Goal: Task Accomplishment & Management: Complete application form

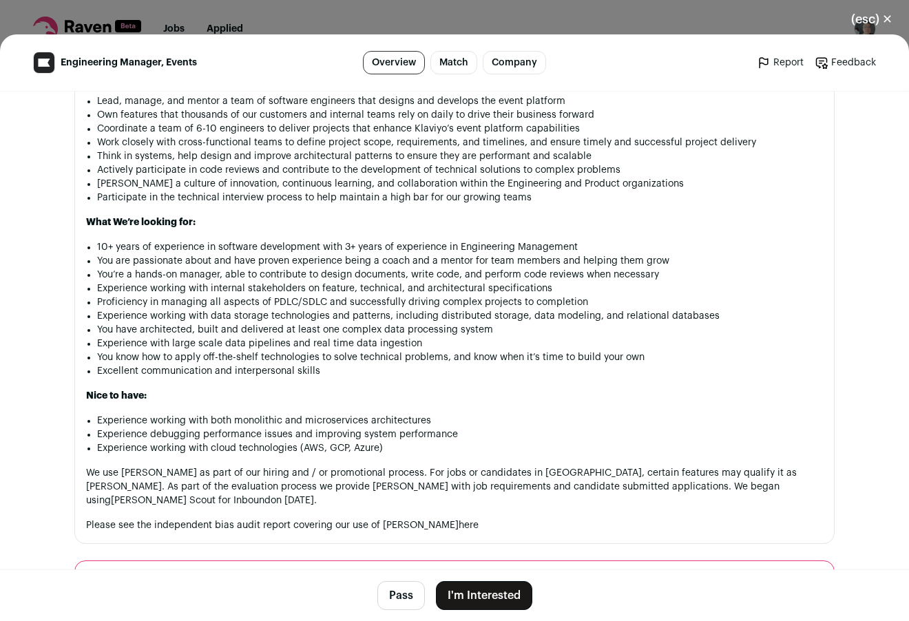
scroll to position [1002, 0]
click at [477, 594] on button "I'm Interested" at bounding box center [484, 595] width 96 height 29
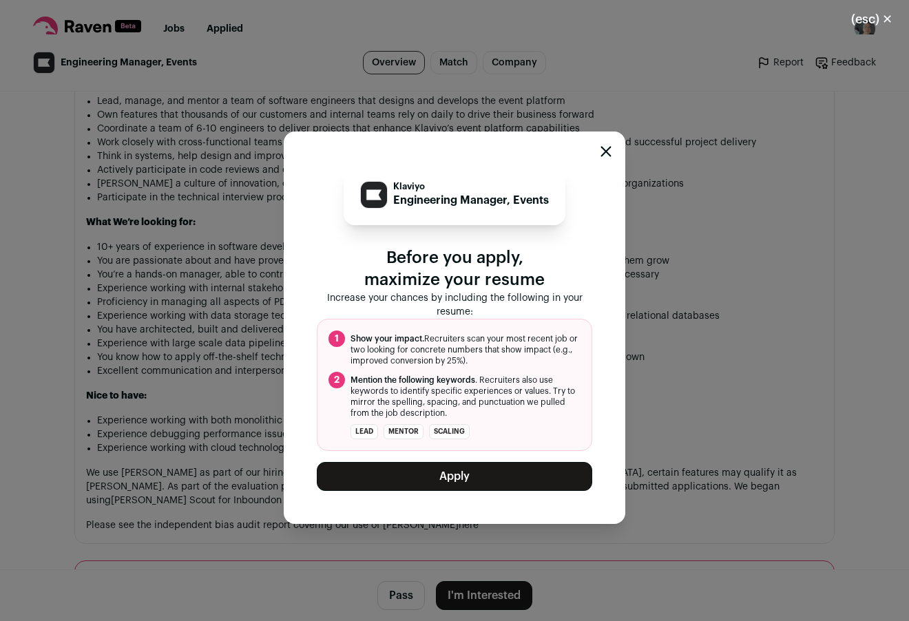
click at [602, 147] on icon "Close modal" at bounding box center [606, 151] width 9 height 9
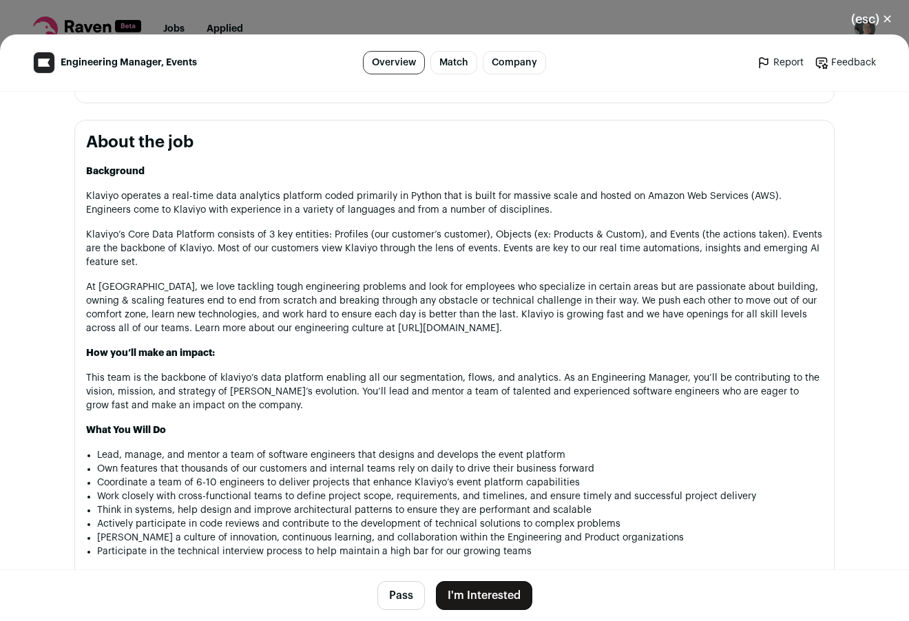
scroll to position [655, 0]
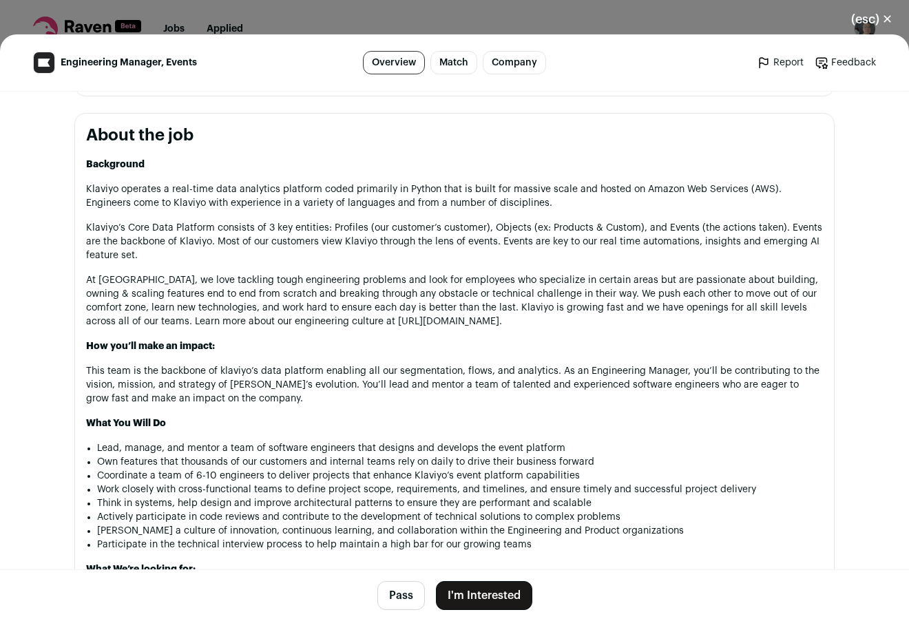
click at [862, 18] on button "(esc) ✕" at bounding box center [872, 19] width 74 height 30
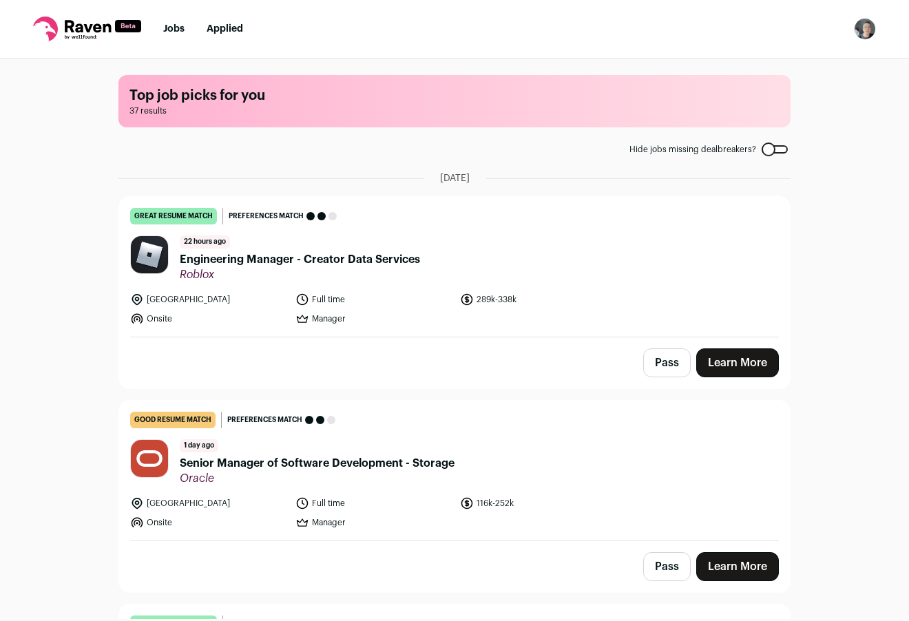
scroll to position [3, 0]
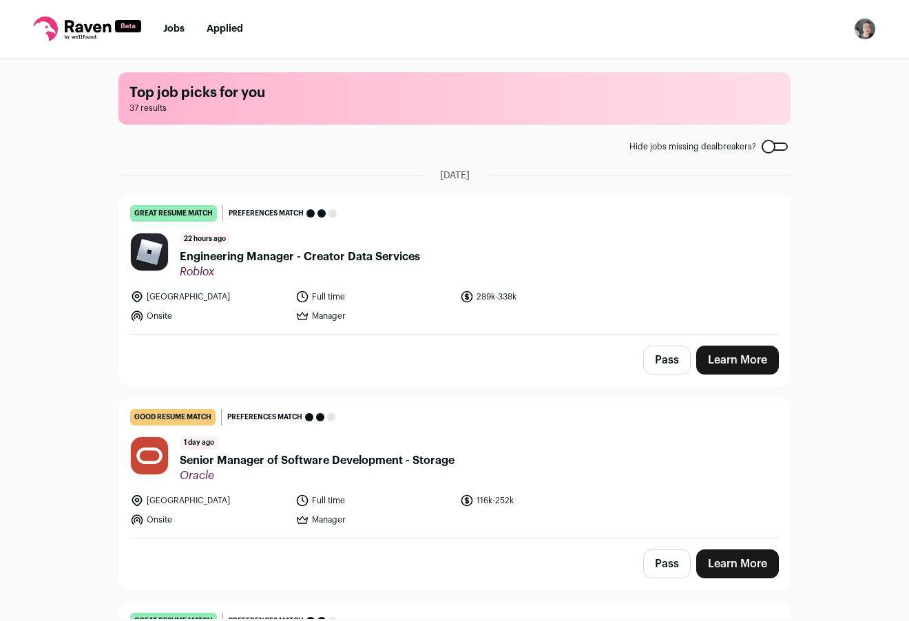
click at [654, 359] on button "Pass" at bounding box center [667, 360] width 48 height 29
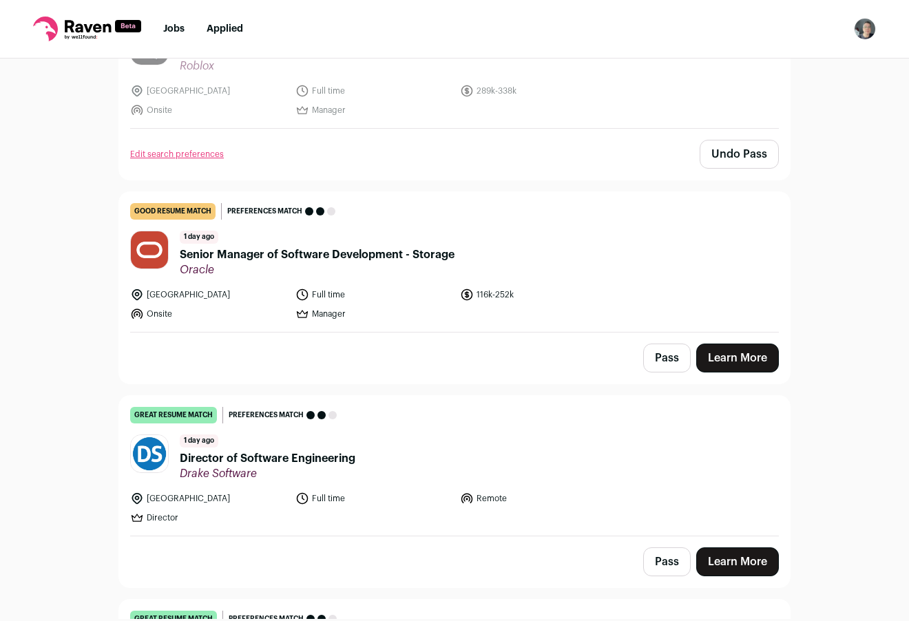
scroll to position [216, 0]
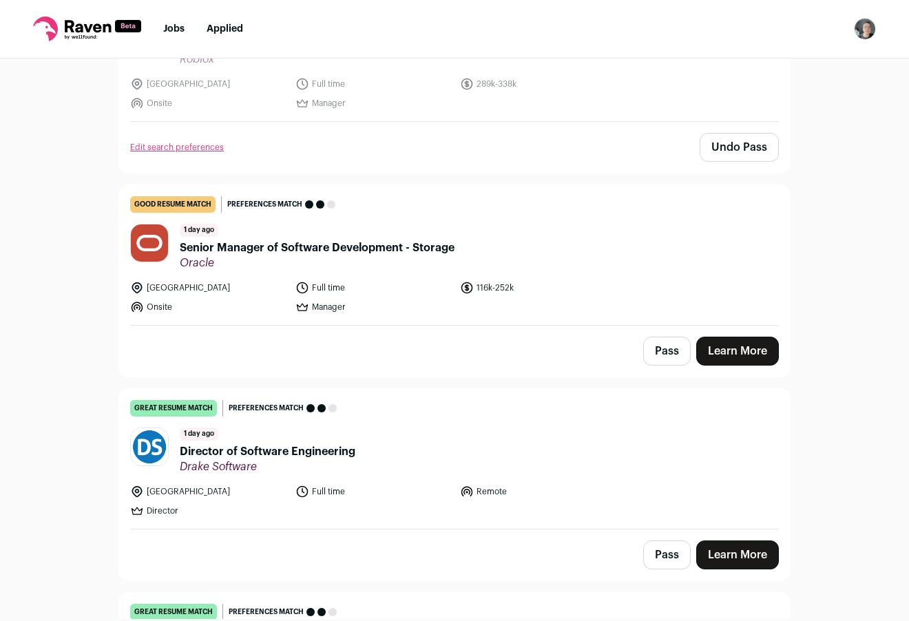
click at [652, 349] on button "Pass" at bounding box center [667, 351] width 48 height 29
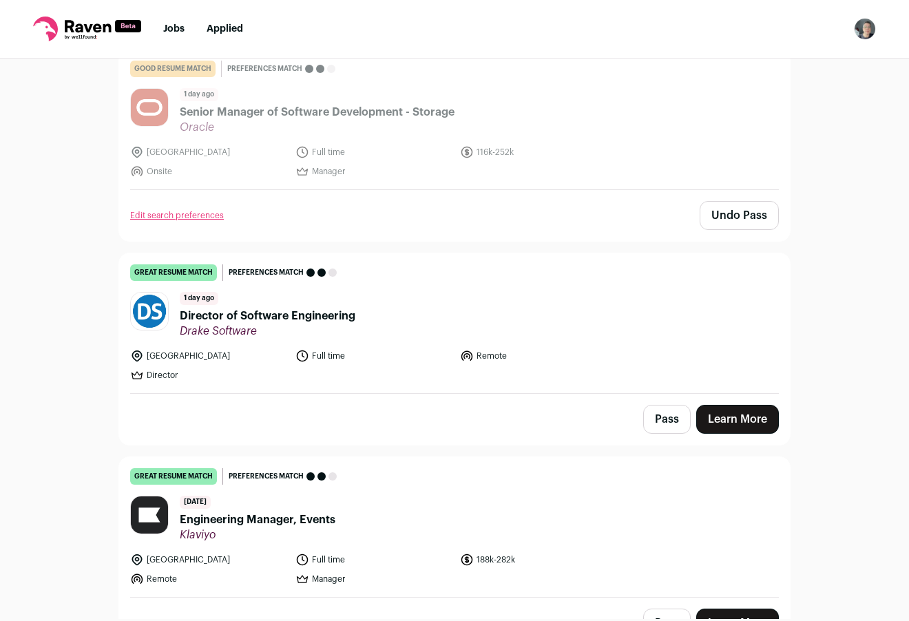
scroll to position [352, 0]
click at [657, 417] on button "Pass" at bounding box center [667, 418] width 48 height 29
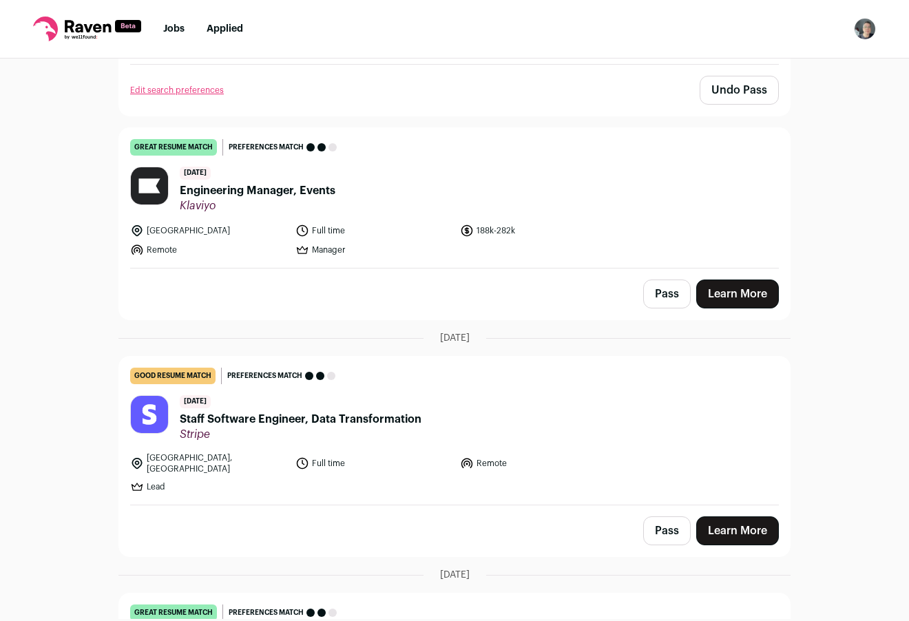
scroll to position [683, 0]
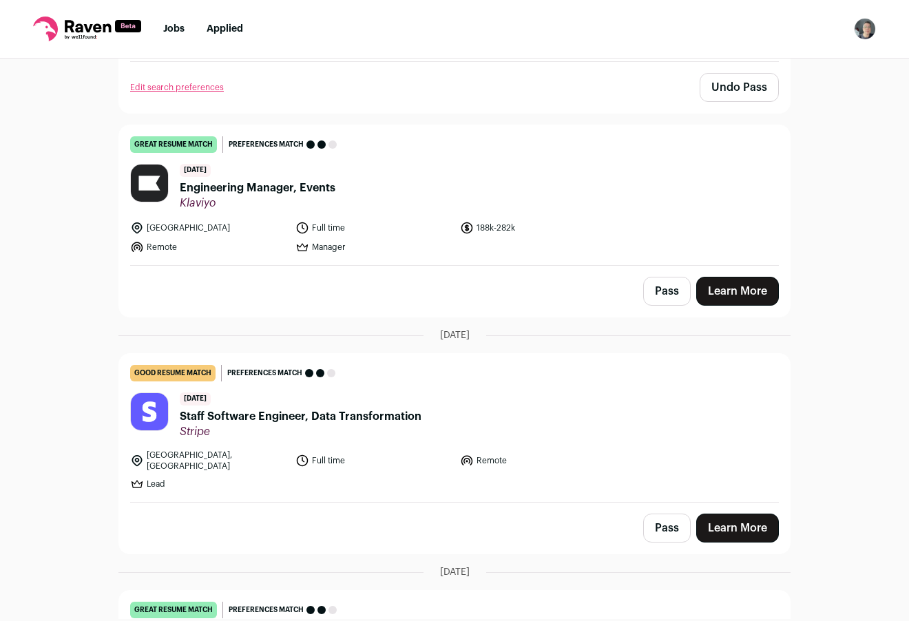
click at [729, 293] on link "Learn More" at bounding box center [737, 291] width 83 height 29
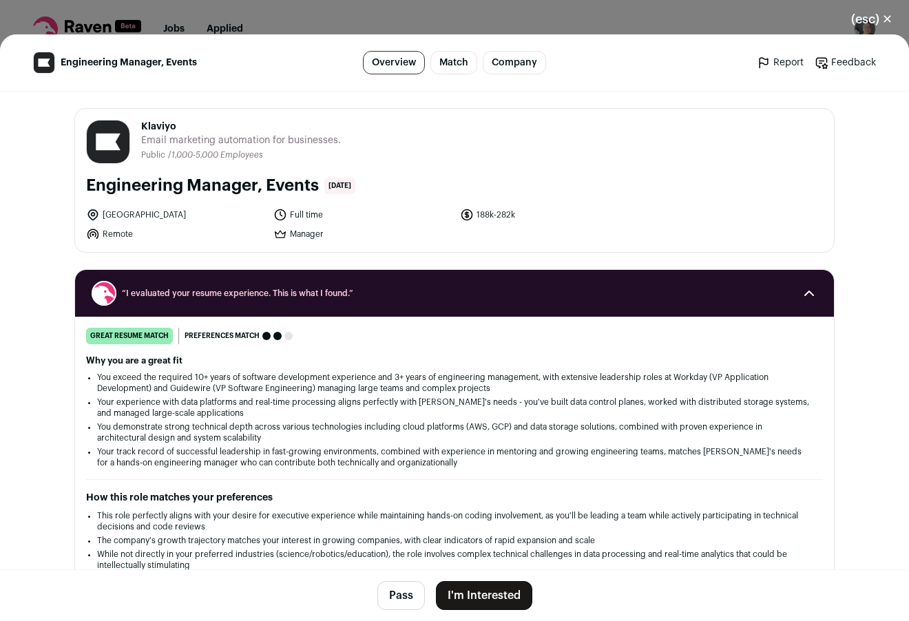
click at [494, 591] on button "I'm Interested" at bounding box center [484, 595] width 96 height 29
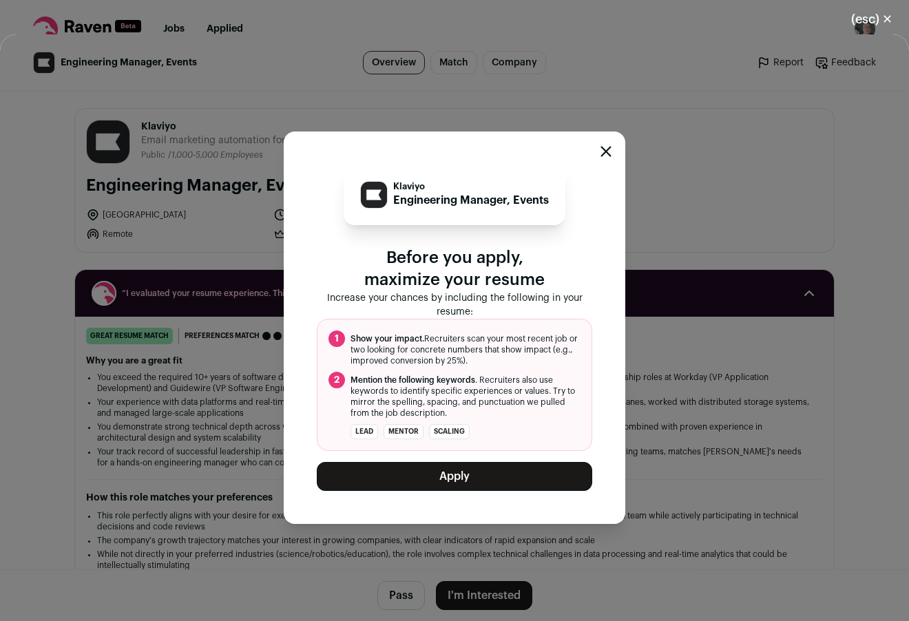
click at [461, 477] on button "Apply" at bounding box center [454, 476] width 275 height 29
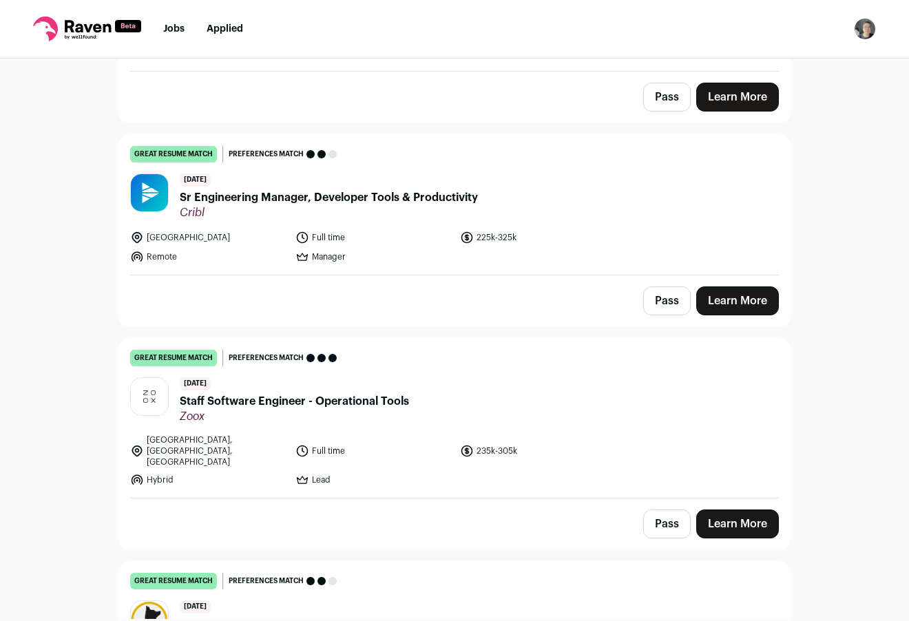
scroll to position [1174, 0]
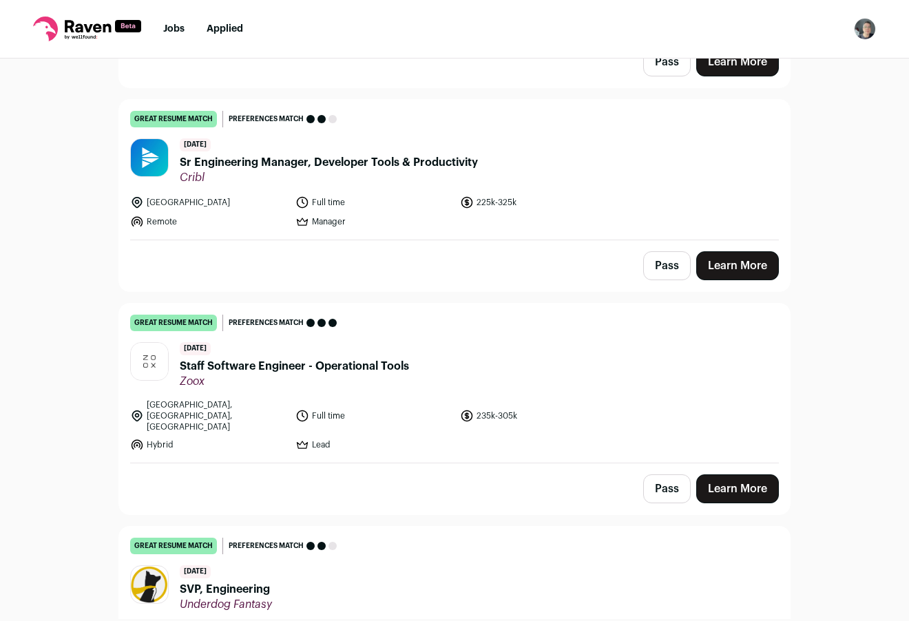
click at [656, 267] on button "Pass" at bounding box center [667, 265] width 48 height 29
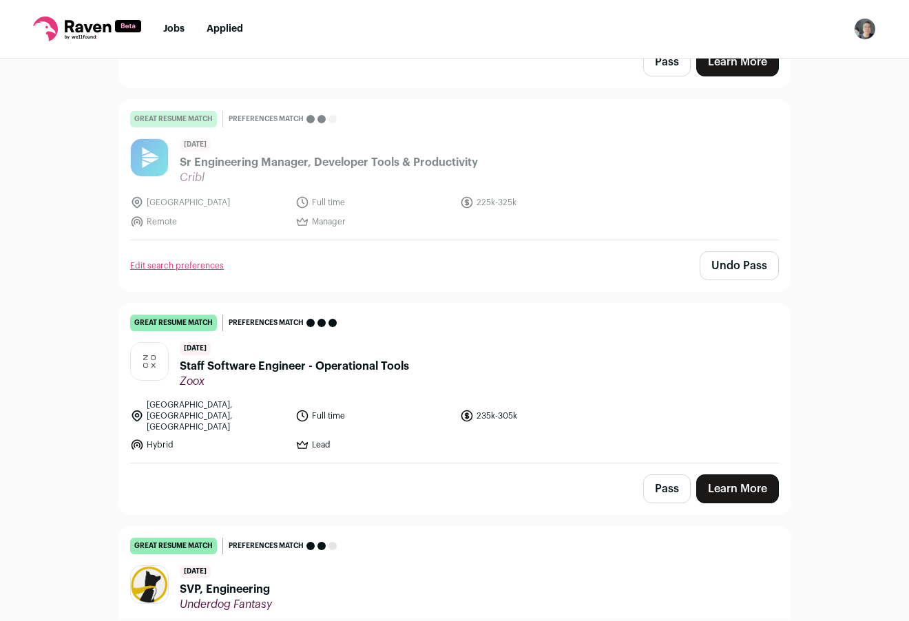
click at [660, 475] on button "Pass" at bounding box center [667, 489] width 48 height 29
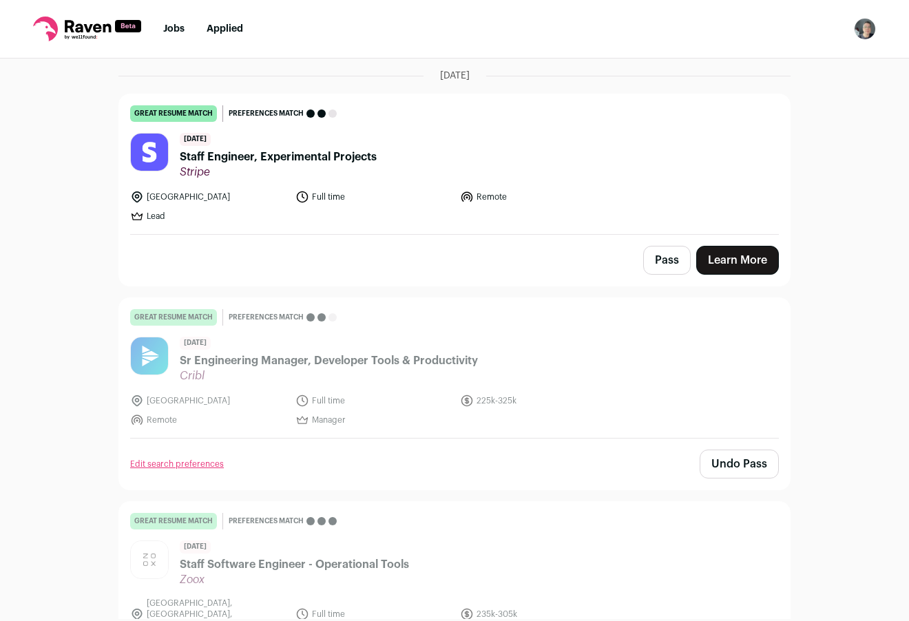
scroll to position [863, 0]
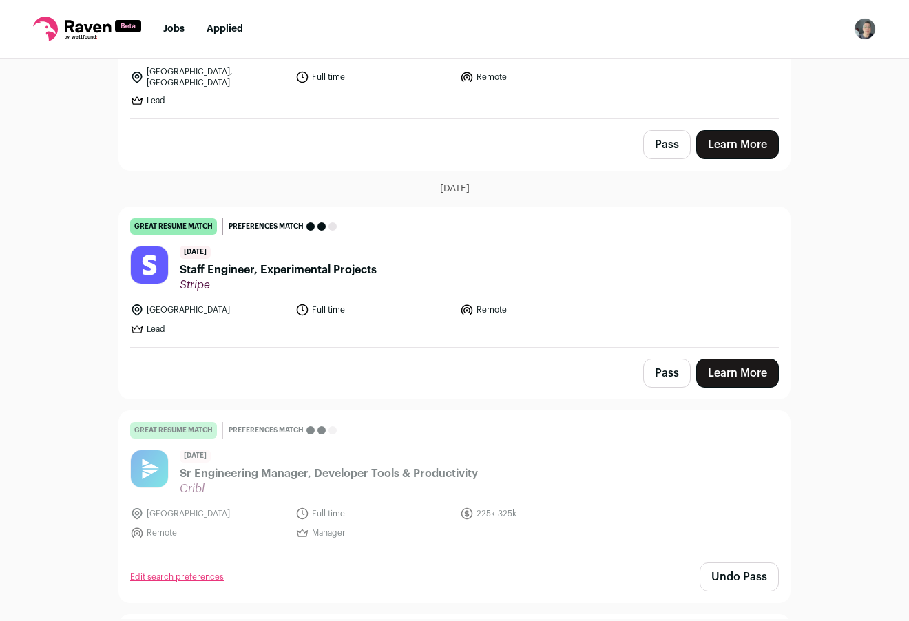
click at [656, 371] on button "Pass" at bounding box center [667, 373] width 48 height 29
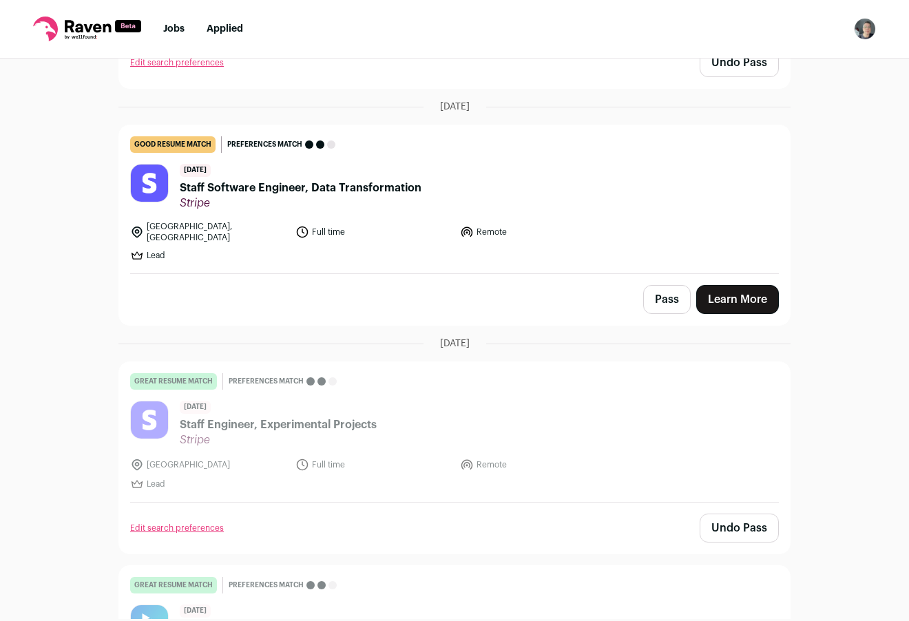
scroll to position [667, 0]
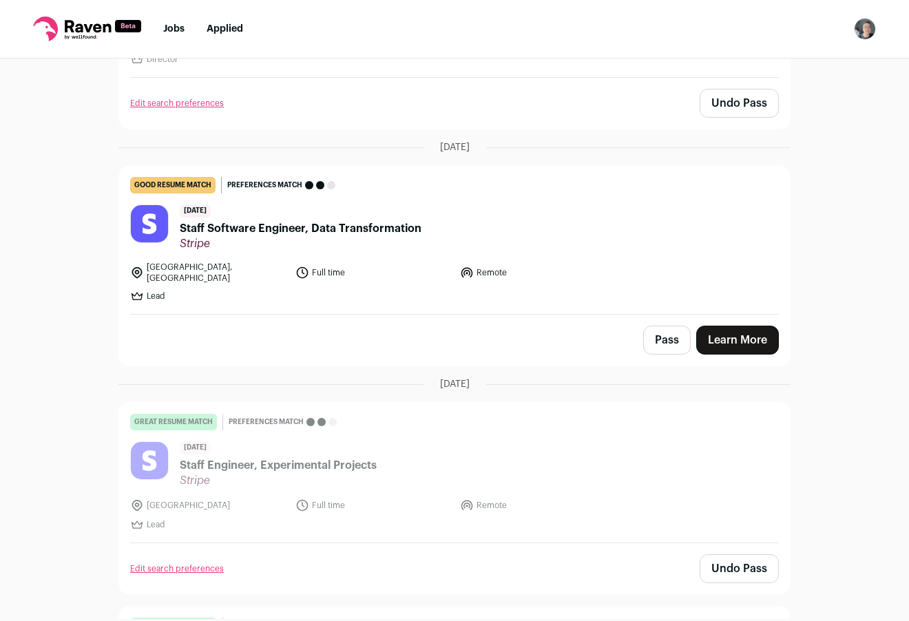
click at [661, 335] on button "Pass" at bounding box center [667, 340] width 48 height 29
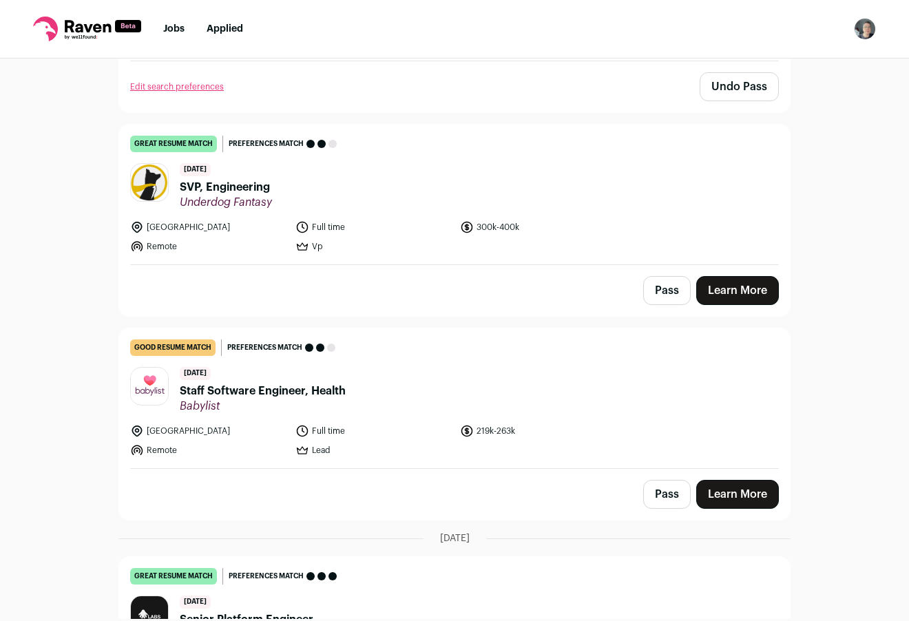
scroll to position [1578, 0]
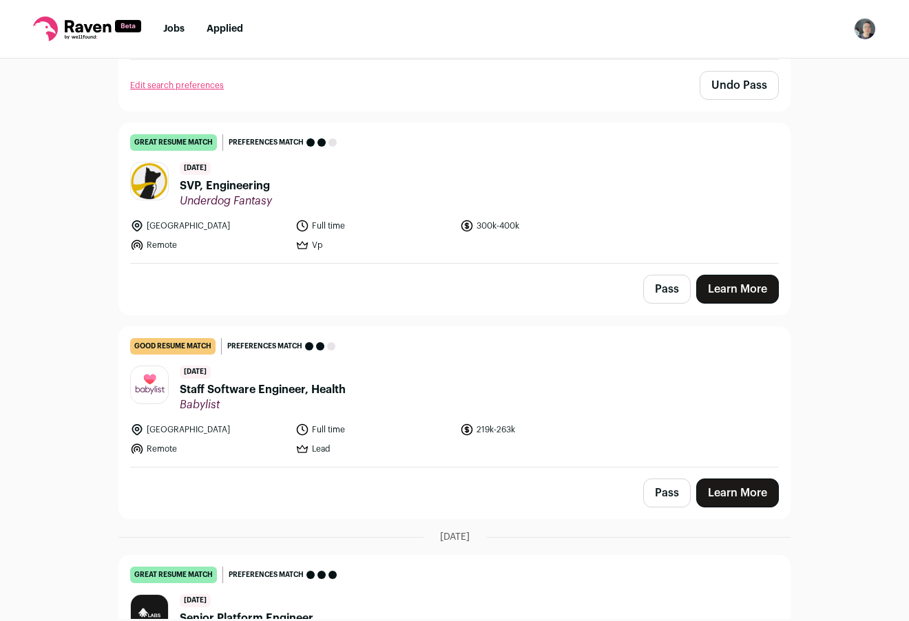
click at [658, 275] on button "Pass" at bounding box center [667, 289] width 48 height 29
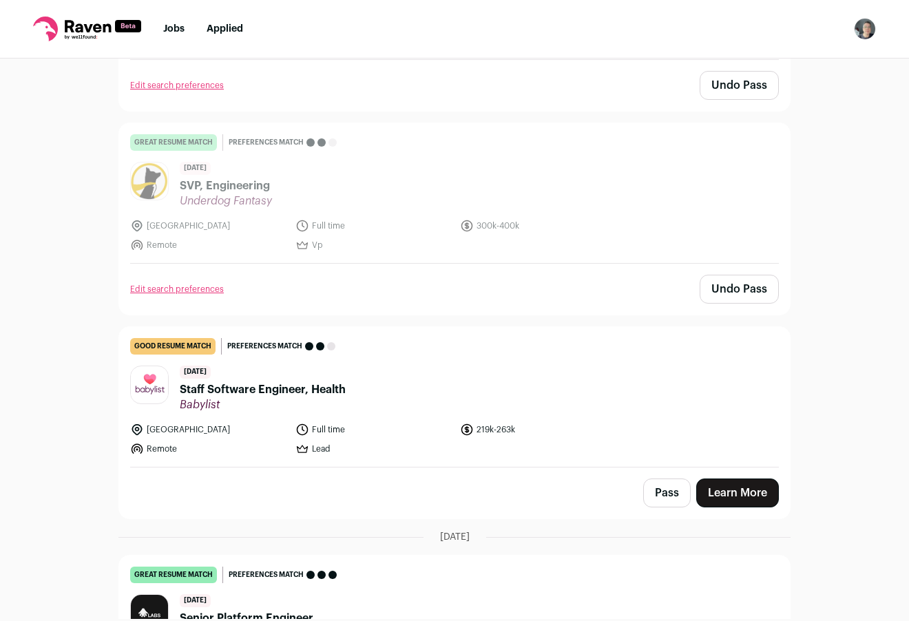
click at [665, 479] on button "Pass" at bounding box center [667, 493] width 48 height 29
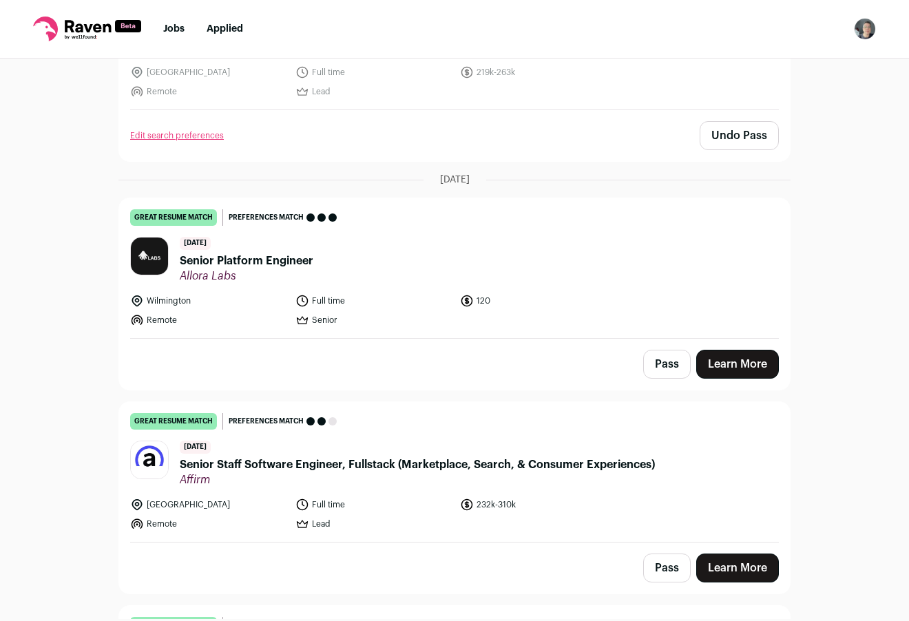
scroll to position [1976, 0]
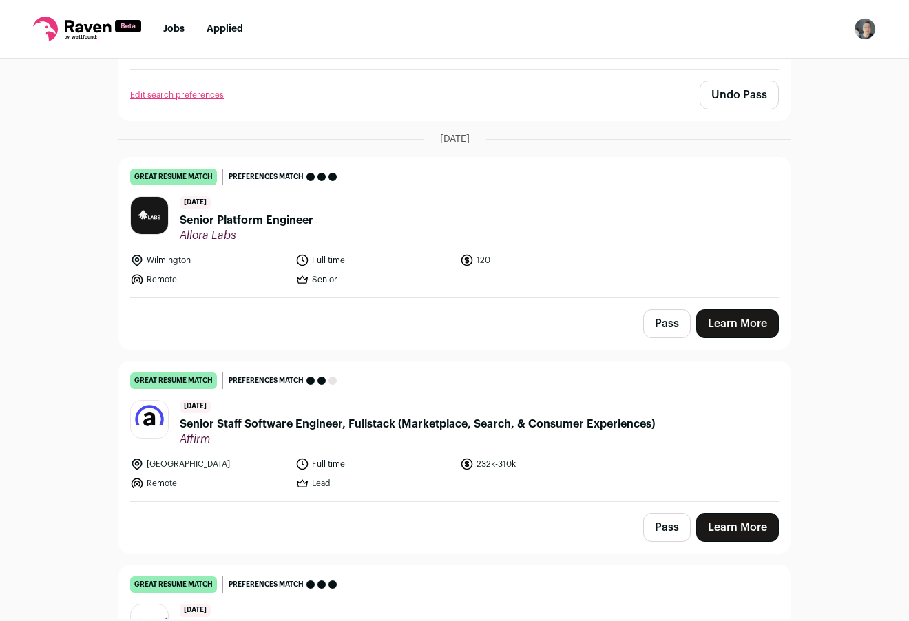
click at [663, 309] on button "Pass" at bounding box center [667, 323] width 48 height 29
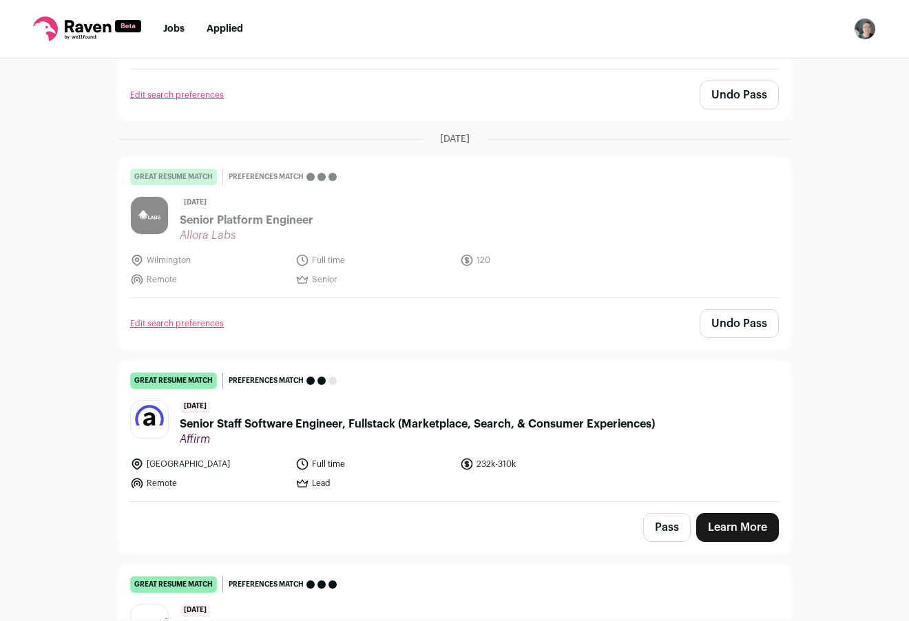
click at [658, 513] on button "Pass" at bounding box center [667, 527] width 48 height 29
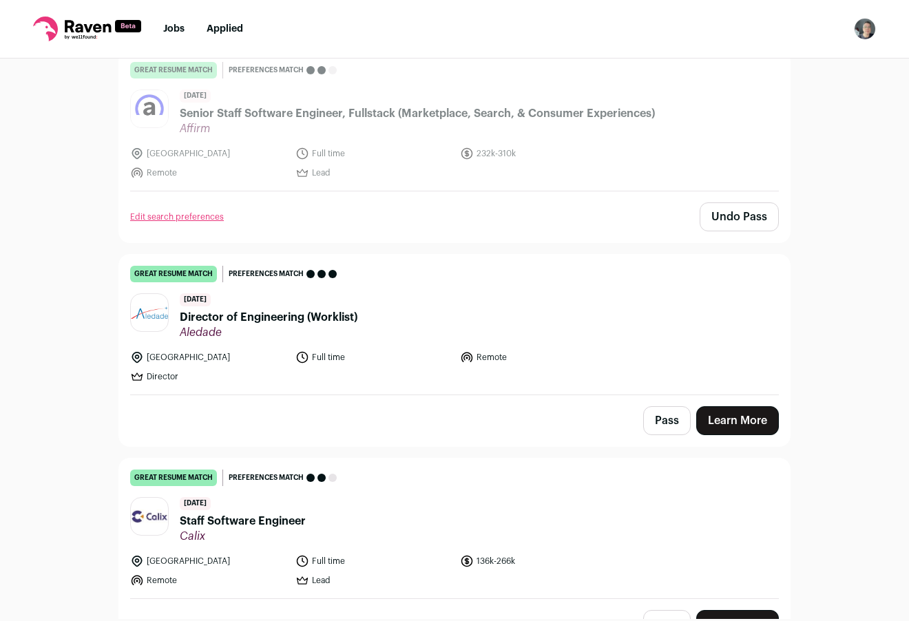
scroll to position [2337, 0]
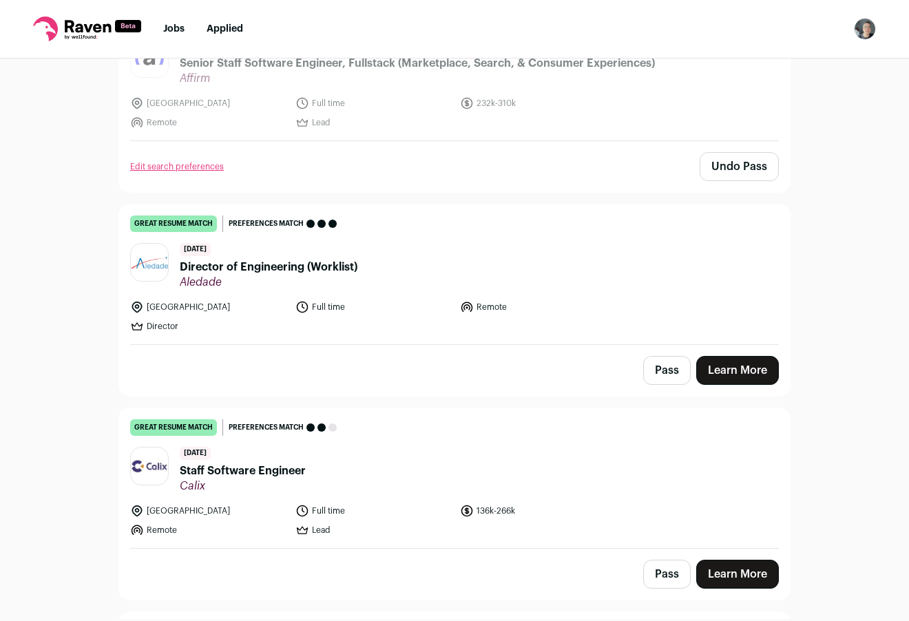
click at [654, 356] on button "Pass" at bounding box center [667, 370] width 48 height 29
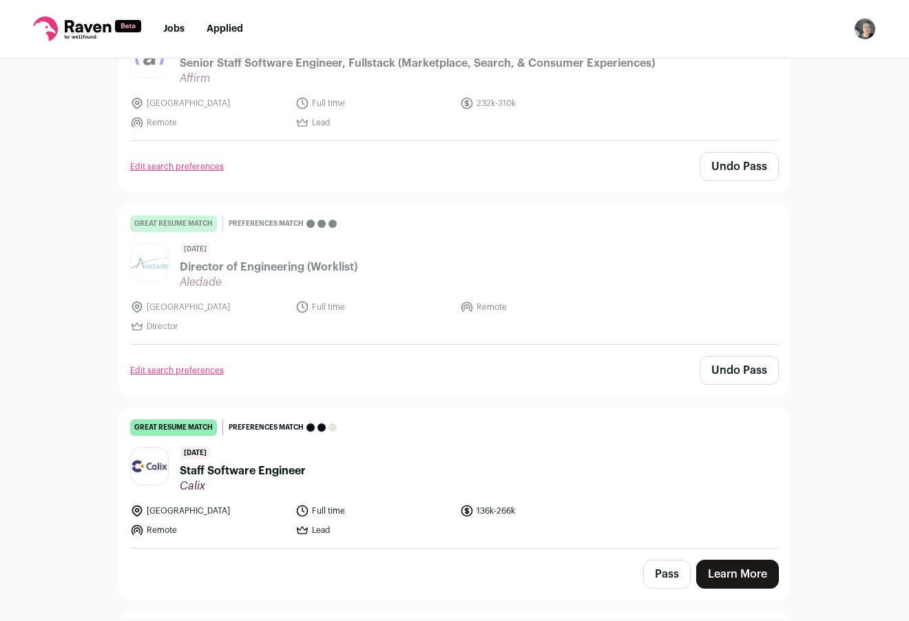
drag, startPoint x: 665, startPoint y: 554, endPoint x: 660, endPoint y: 543, distance: 12.0
click at [665, 560] on button "Pass" at bounding box center [667, 574] width 48 height 29
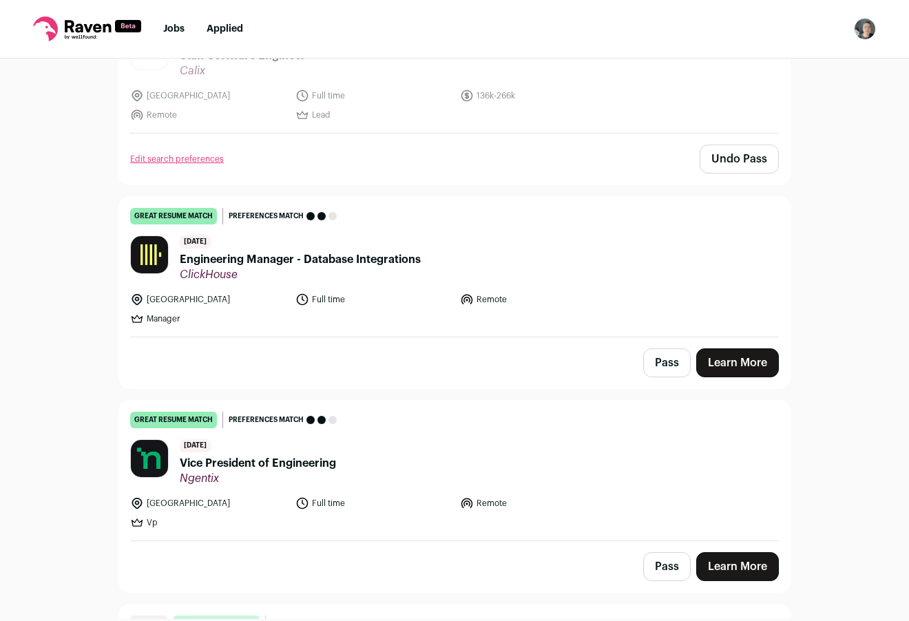
scroll to position [2753, 0]
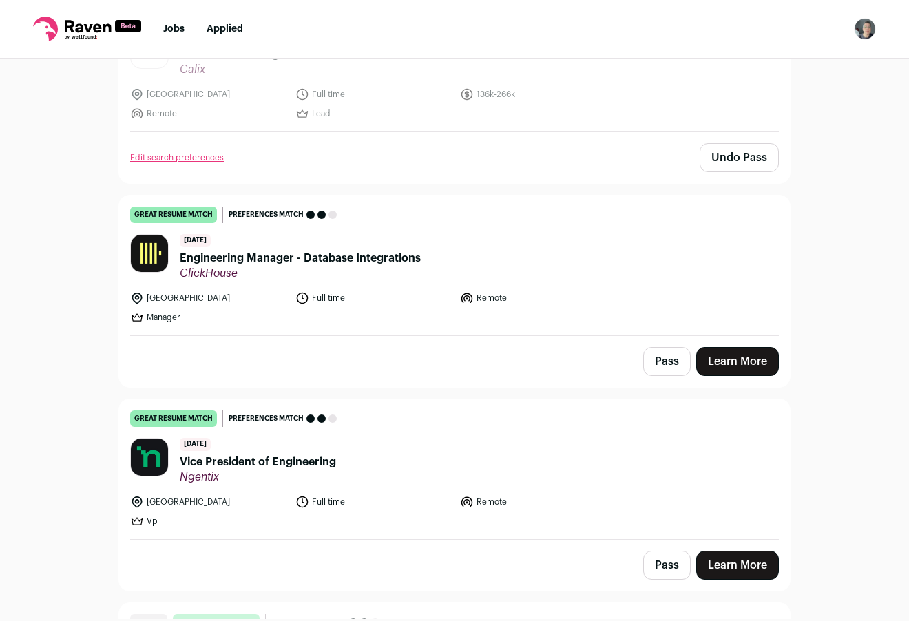
click at [674, 347] on button "Pass" at bounding box center [667, 361] width 48 height 29
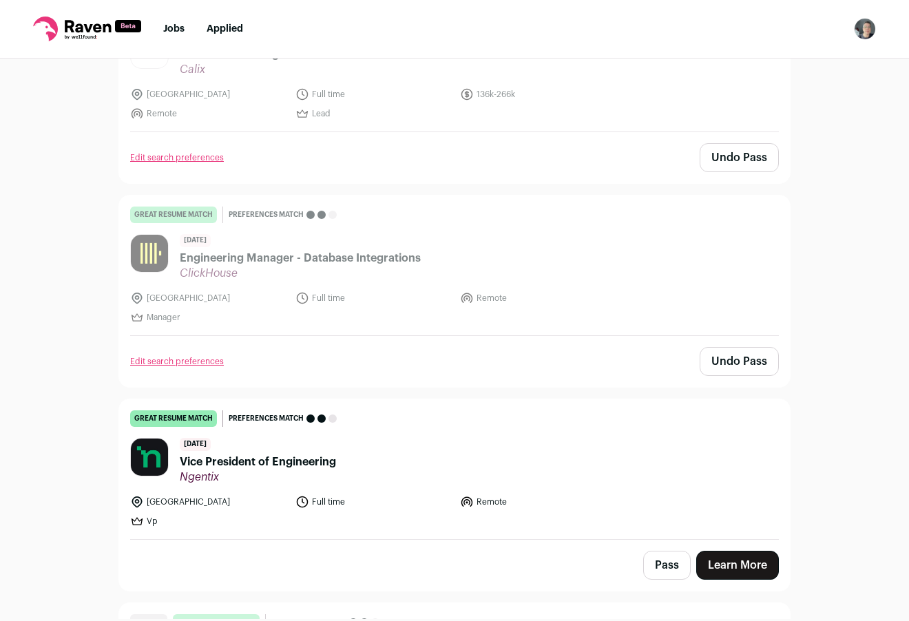
click at [659, 551] on button "Pass" at bounding box center [667, 565] width 48 height 29
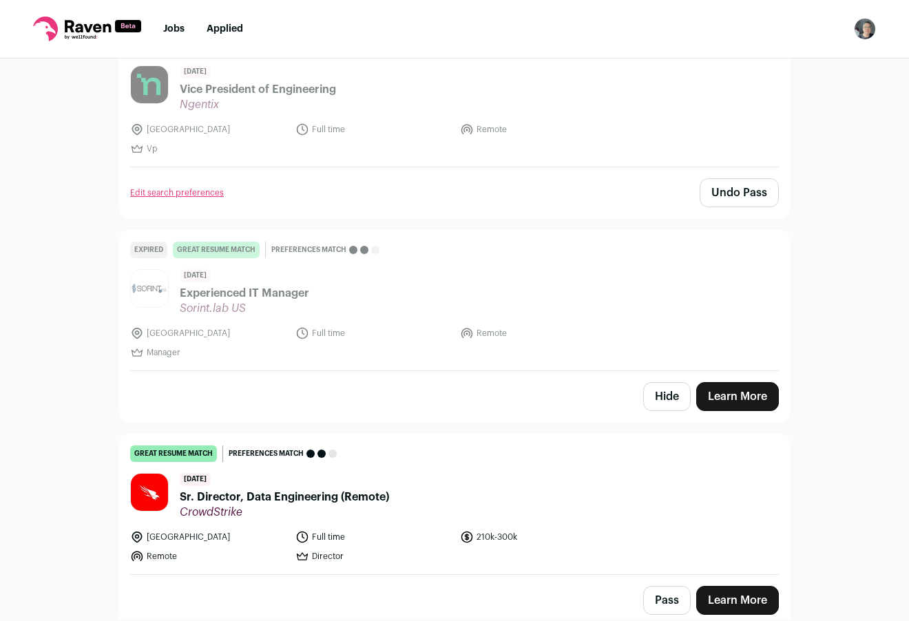
scroll to position [3127, 0]
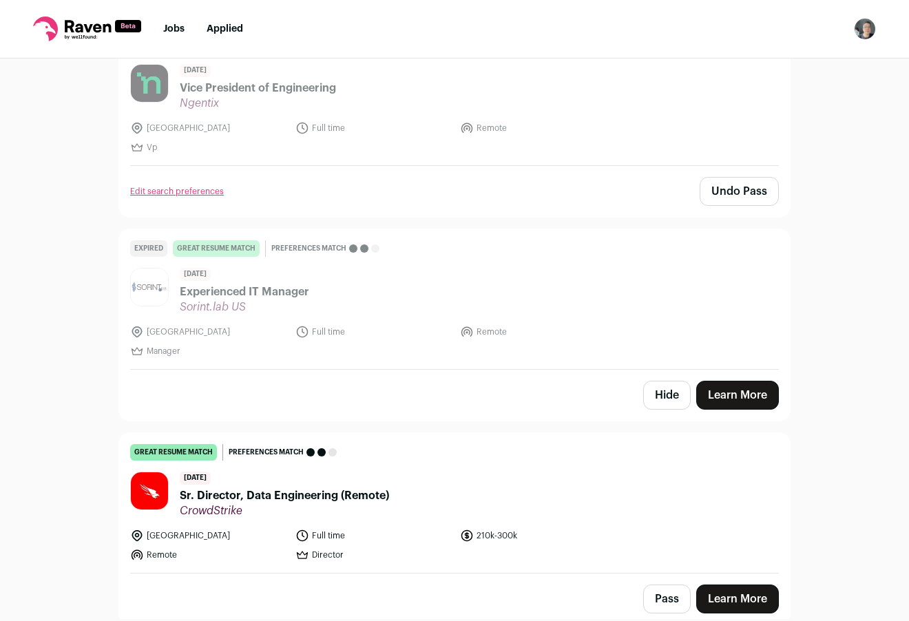
click at [671, 381] on button "Hide" at bounding box center [667, 395] width 48 height 29
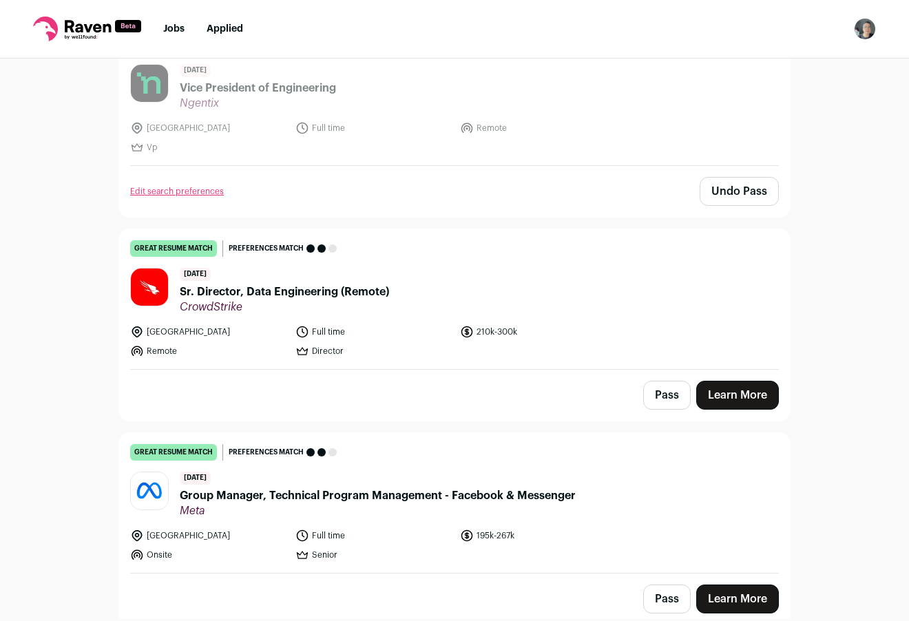
drag, startPoint x: 665, startPoint y: 573, endPoint x: 663, endPoint y: 565, distance: 7.7
click at [663, 585] on button "Pass" at bounding box center [667, 599] width 48 height 29
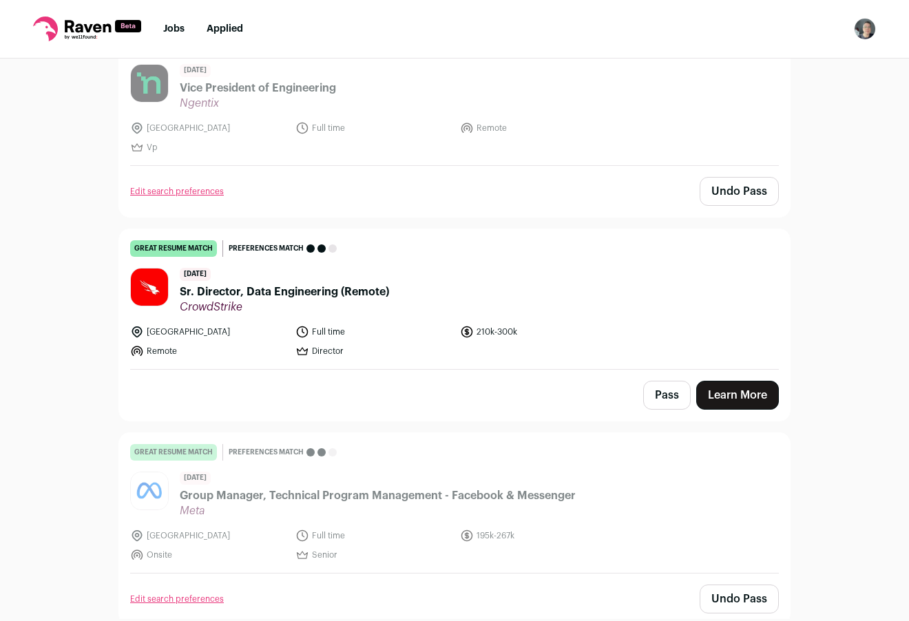
click at [651, 381] on button "Pass" at bounding box center [667, 395] width 48 height 29
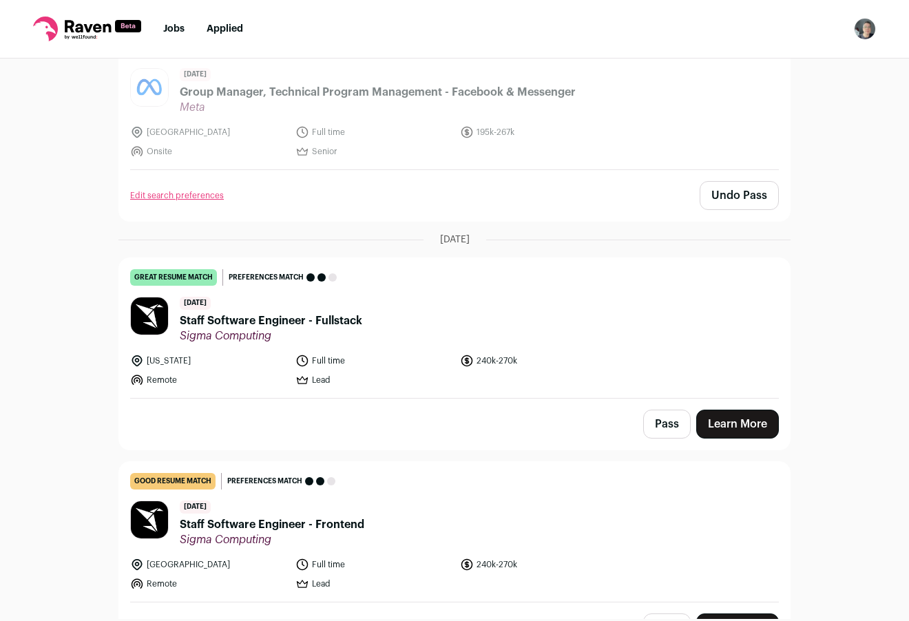
scroll to position [3532, 0]
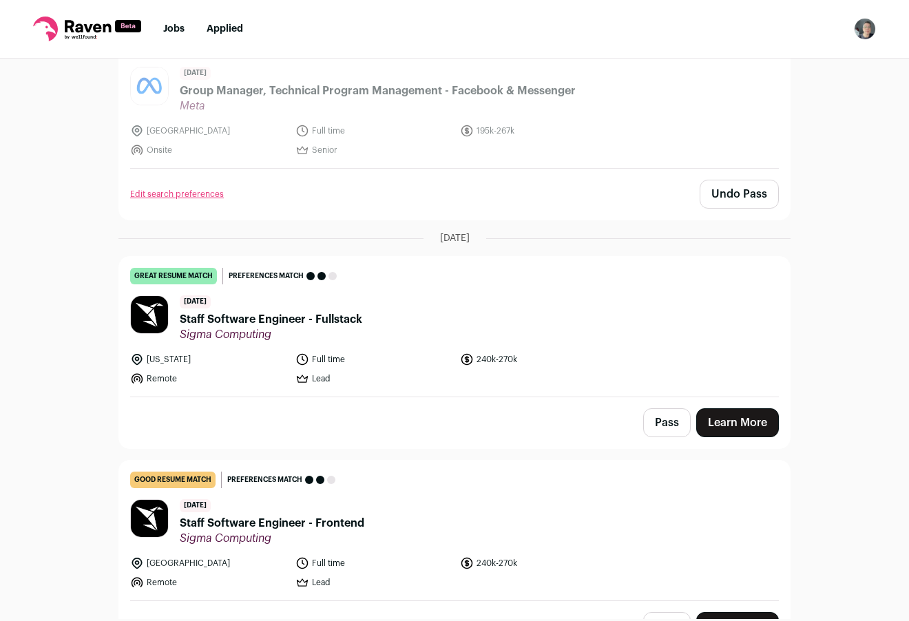
click at [658, 408] on button "Pass" at bounding box center [667, 422] width 48 height 29
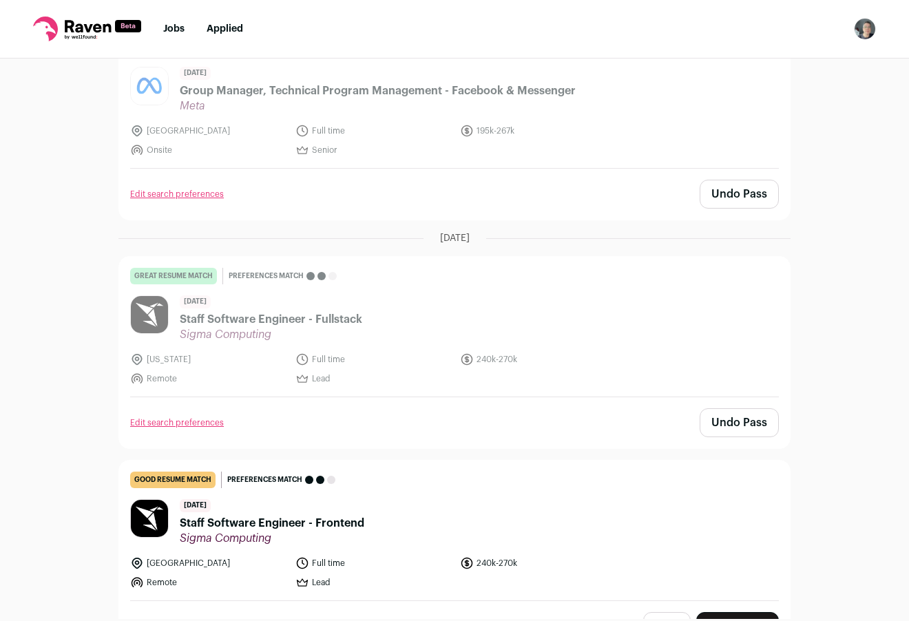
click at [649, 612] on button "Pass" at bounding box center [667, 626] width 48 height 29
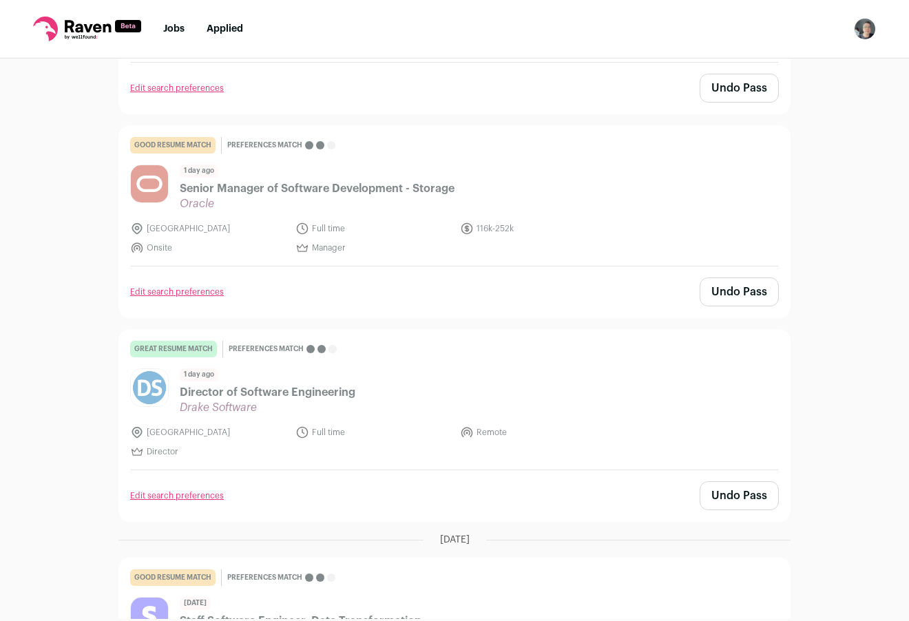
scroll to position [0, 0]
